Goal: Use online tool/utility: Utilize a website feature to perform a specific function

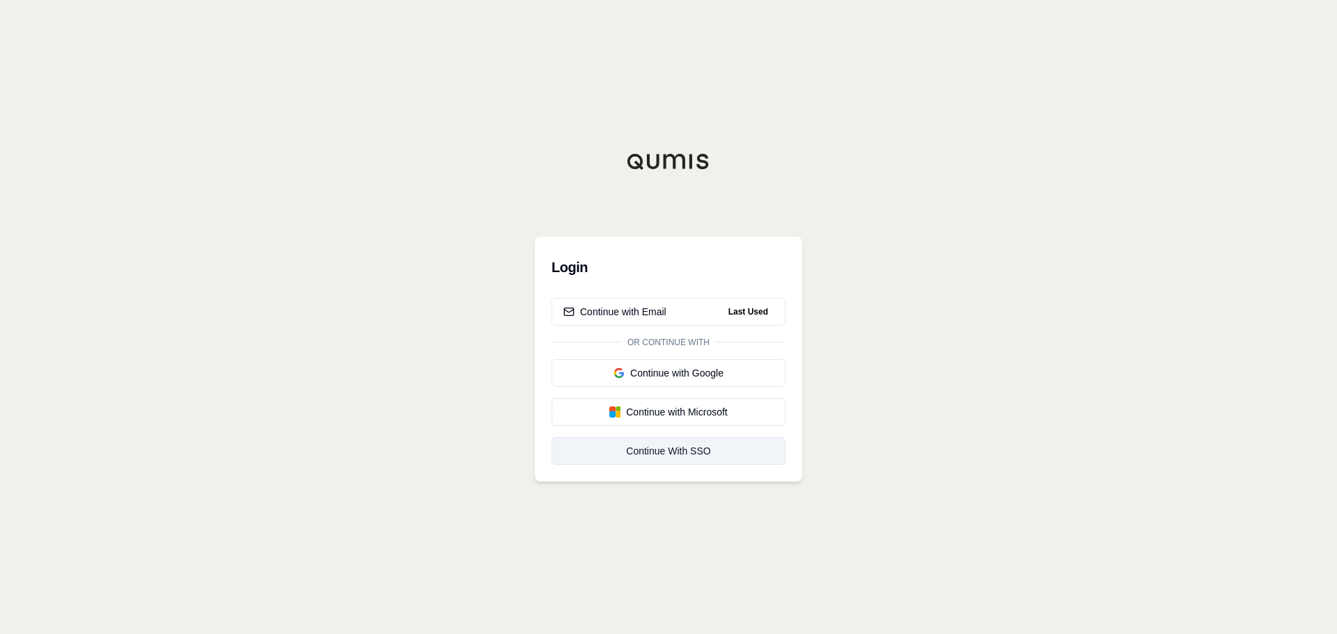
click at [655, 451] on div "Continue With SSO" at bounding box center [668, 451] width 210 height 14
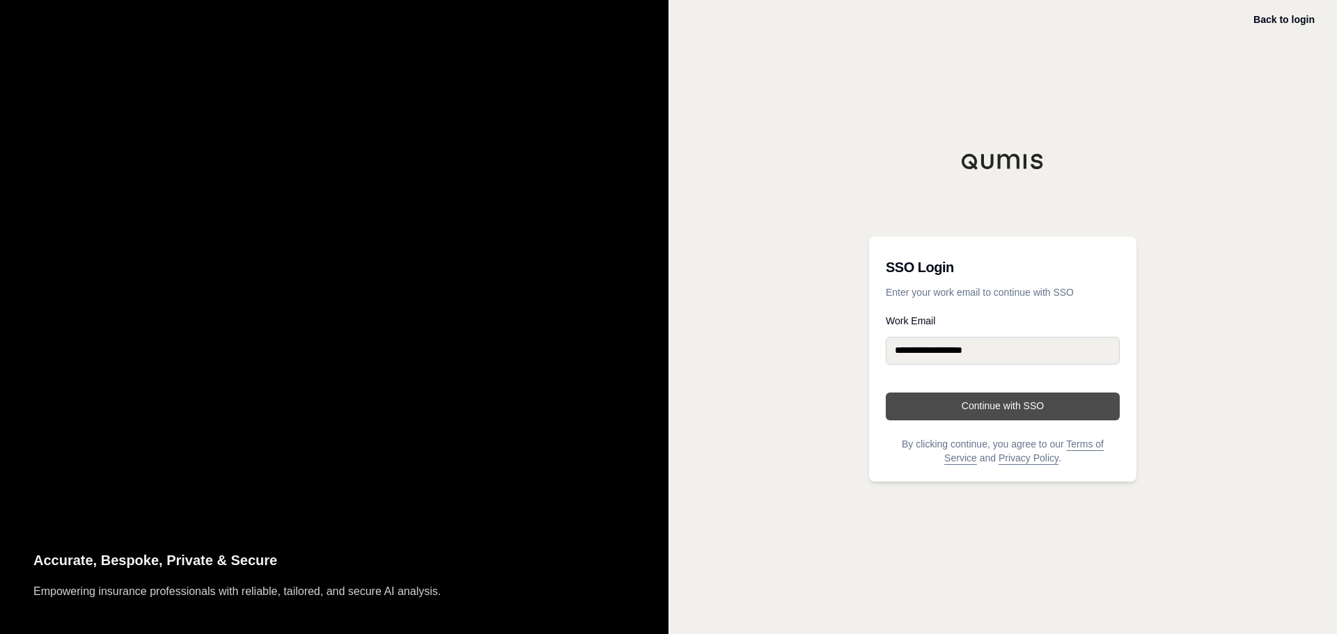
click at [992, 405] on button "Continue with SSO" at bounding box center [1003, 407] width 234 height 28
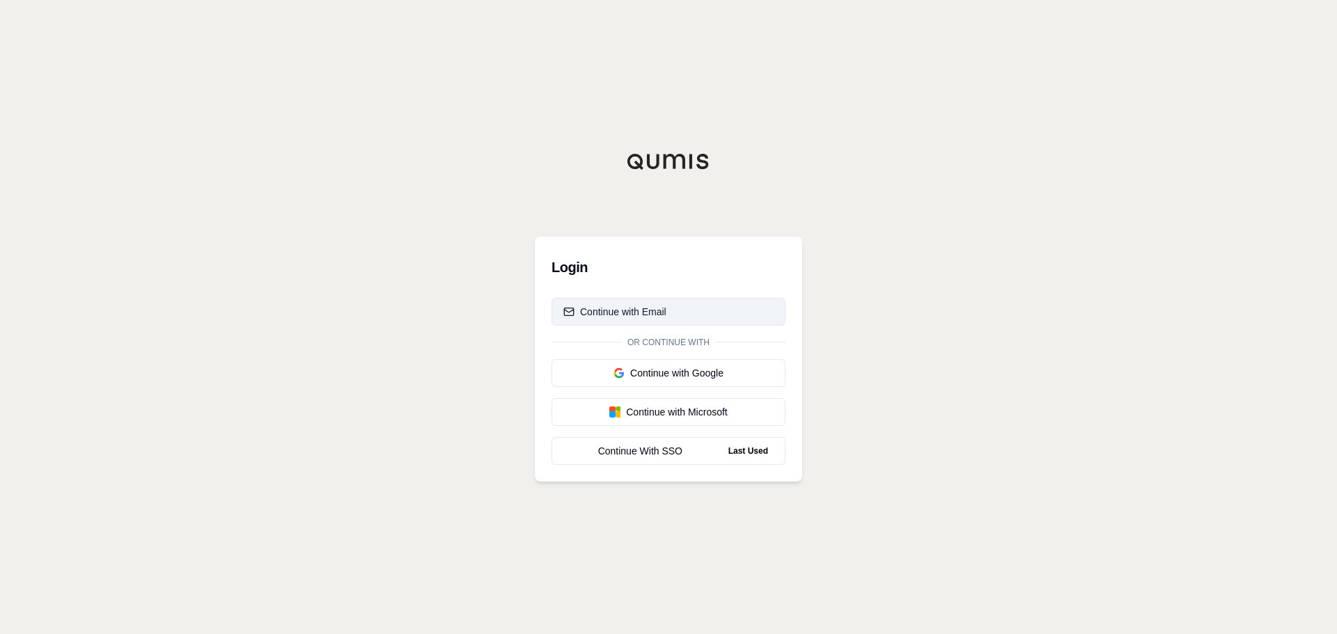
click at [639, 311] on div "Continue with Email" at bounding box center [614, 312] width 103 height 14
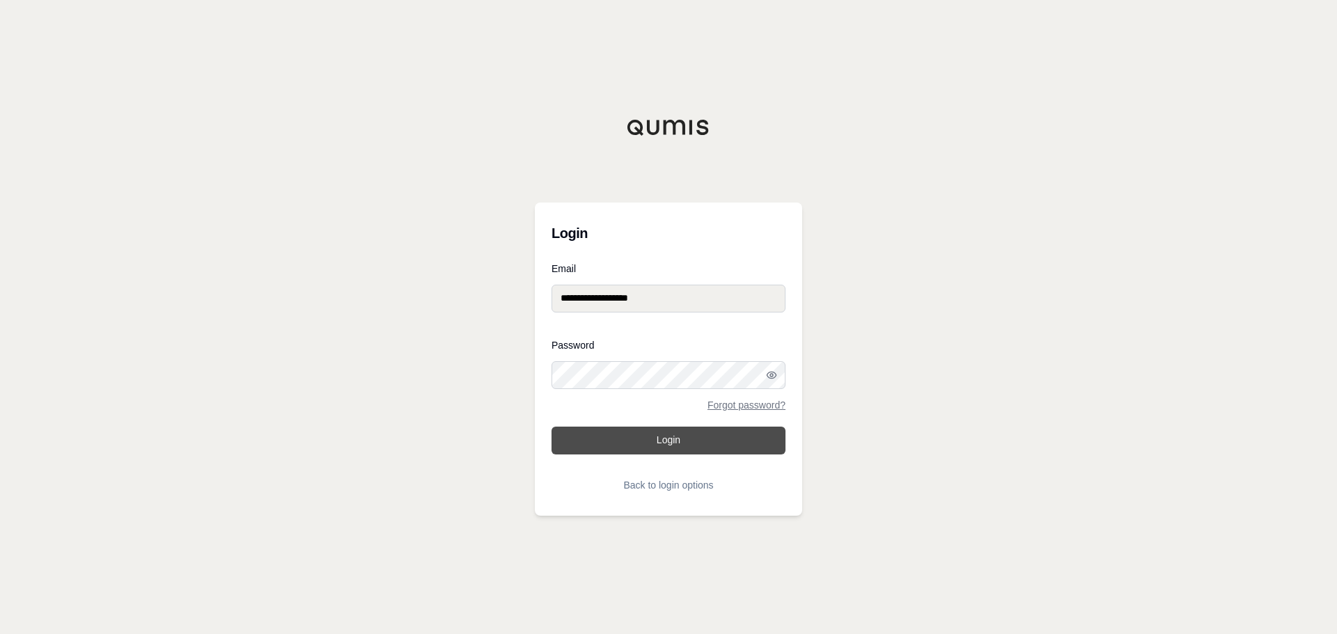
click at [632, 442] on button "Login" at bounding box center [669, 441] width 234 height 28
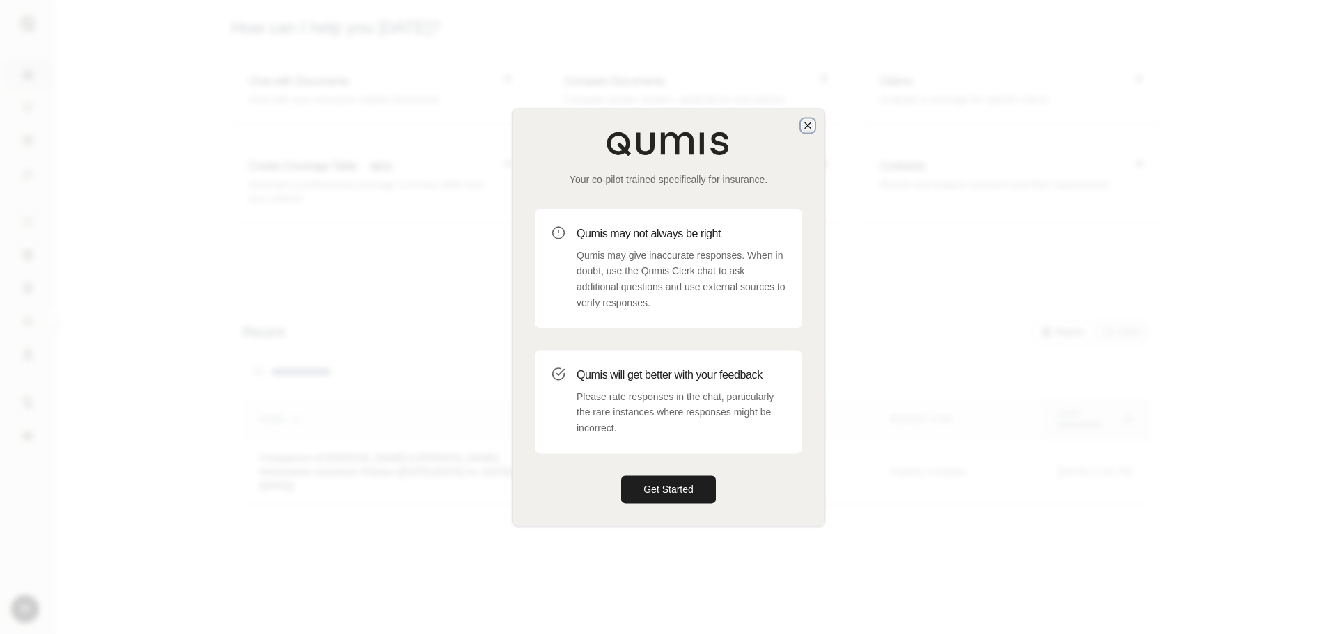
click at [806, 126] on icon "button" at bounding box center [807, 125] width 11 height 11
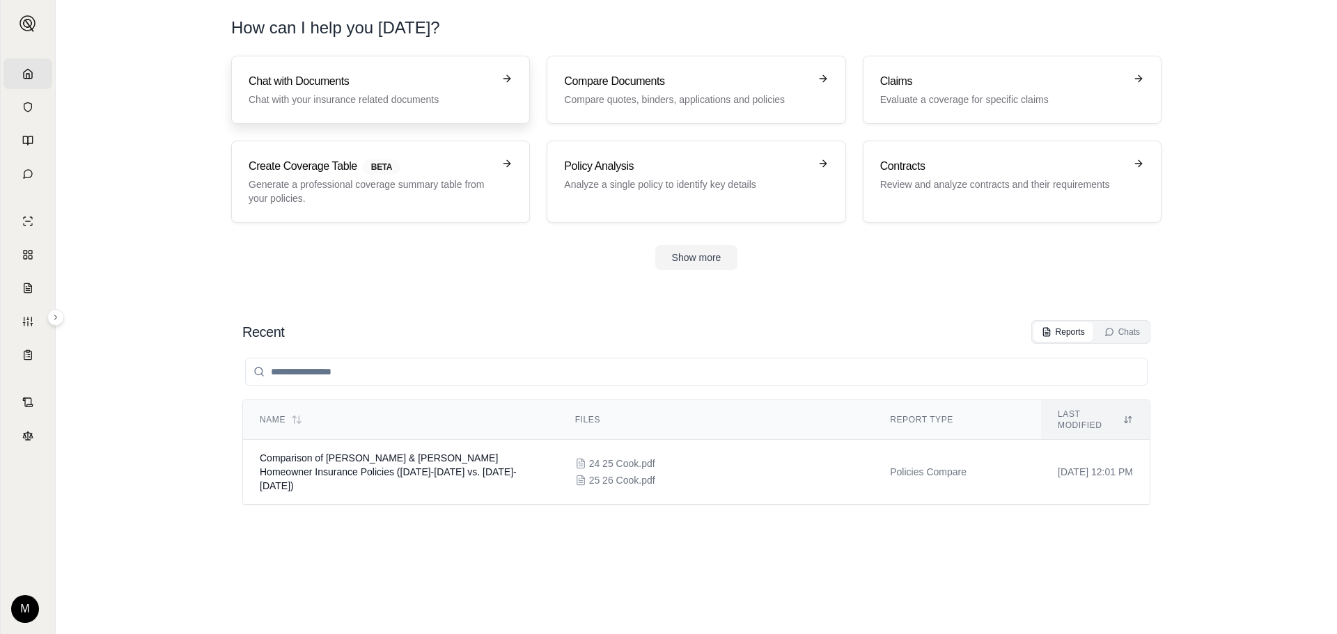
click at [433, 89] on h3 "Chat with Documents" at bounding box center [371, 81] width 244 height 17
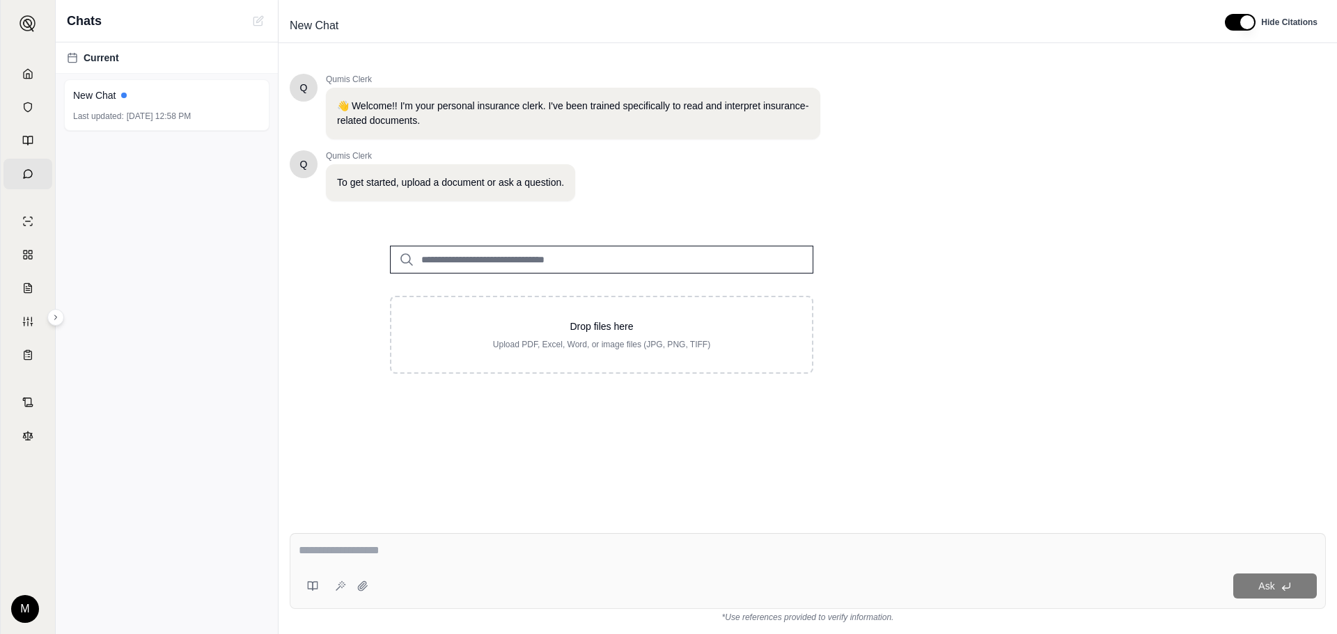
click at [499, 255] on input "search" at bounding box center [601, 260] width 423 height 28
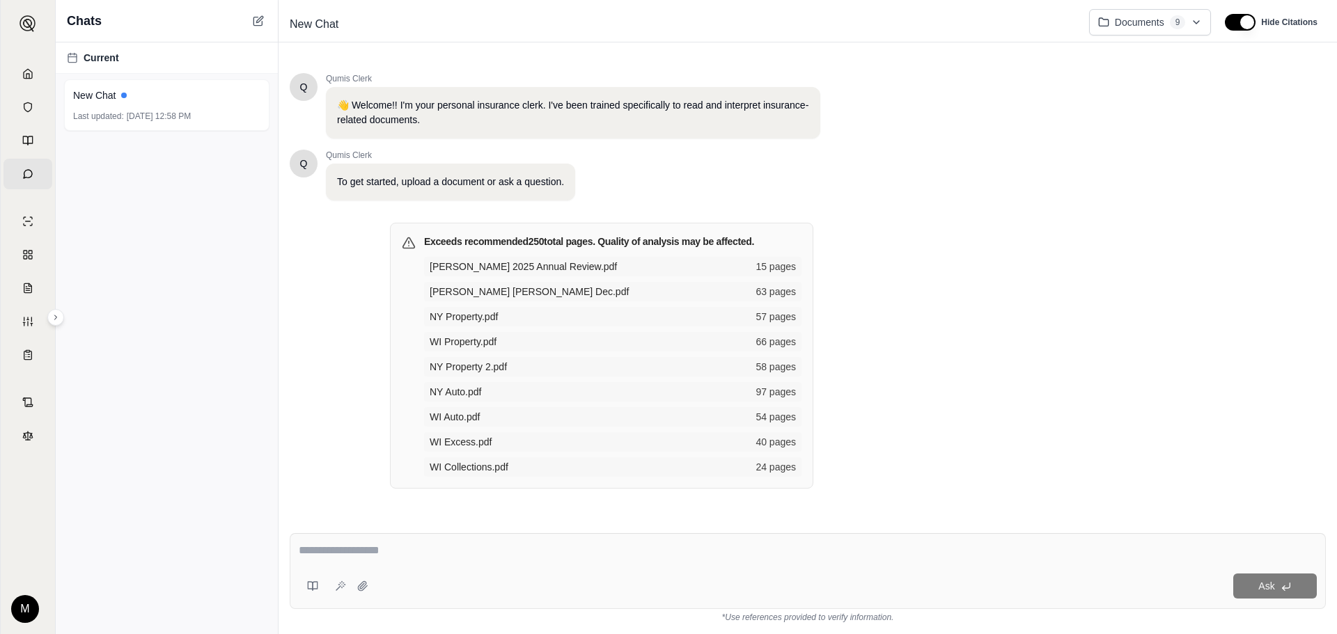
click at [417, 546] on textarea at bounding box center [808, 551] width 1018 height 17
type textarea "**********"
click at [1270, 582] on span "Ask" at bounding box center [1267, 586] width 16 height 11
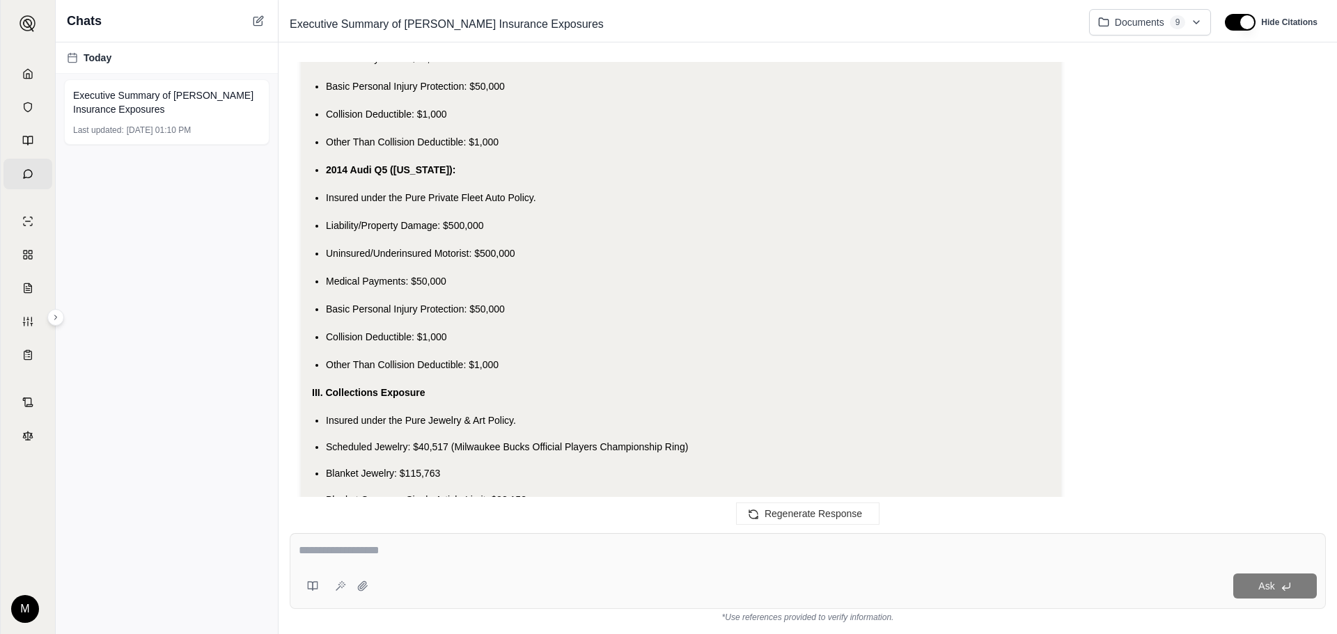
scroll to position [4473, 0]
